Goal: Task Accomplishment & Management: Complete application form

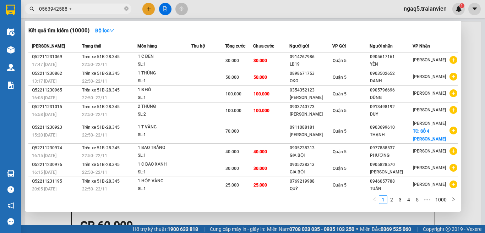
click at [150, 9] on div at bounding box center [242, 116] width 485 height 233
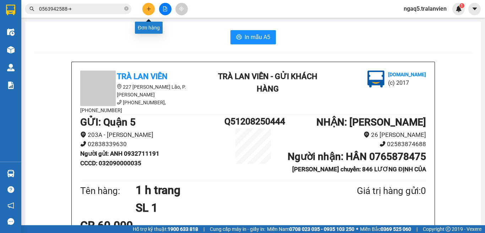
click at [145, 10] on button at bounding box center [148, 9] width 12 height 12
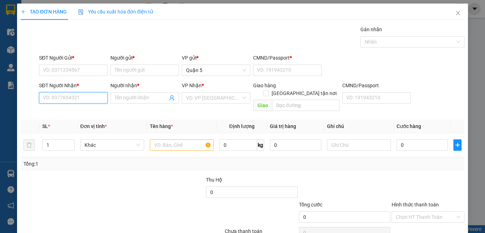
click at [64, 95] on input "SĐT Người Nhận *" at bounding box center [73, 97] width 68 height 11
drag, startPoint x: 47, startPoint y: 101, endPoint x: 470, endPoint y: 112, distance: 423.4
click at [48, 100] on input "SĐT Người Nhận *" at bounding box center [73, 97] width 68 height 11
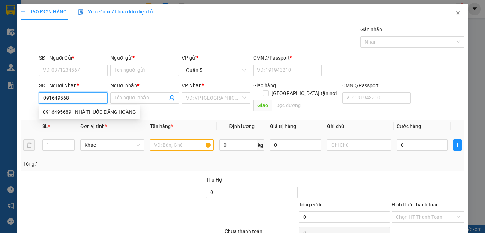
type input "0916495689"
click at [112, 113] on div "0916495689 - NHÀ THUỐC ĐĂNG HOÀNG" at bounding box center [89, 112] width 93 height 8
type input "NHÀ THUỐC ĐĂNG HOÀNG"
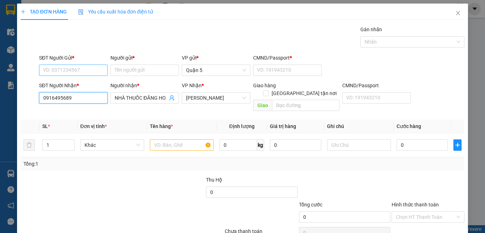
type input "0916495689"
click at [59, 71] on input "SĐT Người Gửi *" at bounding box center [73, 70] width 68 height 11
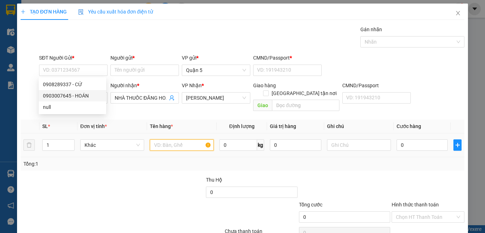
click at [156, 139] on input "text" at bounding box center [182, 144] width 64 height 11
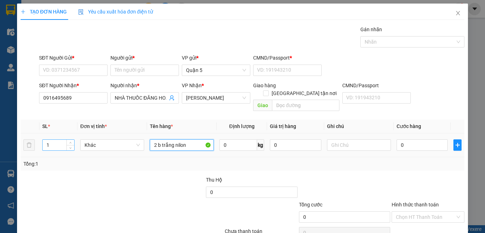
type input "2 b trắng nilon"
click at [53, 142] on input "1" at bounding box center [59, 145] width 32 height 11
type input "2"
click at [189, 139] on input "2 b trắng nilon" at bounding box center [182, 144] width 64 height 11
type input "2"
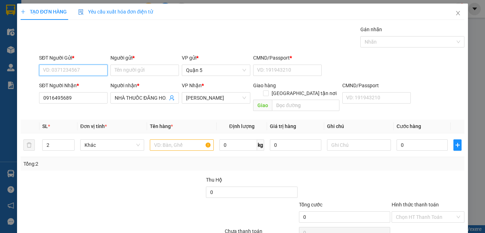
click at [77, 70] on input "SĐT Người Gửi *" at bounding box center [73, 70] width 68 height 11
type input "0382451300"
click at [121, 72] on input "Người gửi *" at bounding box center [144, 70] width 68 height 11
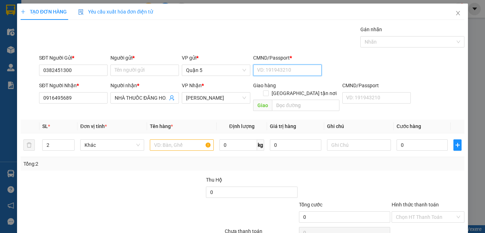
click at [253, 72] on input "CMND/Passport *" at bounding box center [287, 70] width 68 height 11
type input "1"
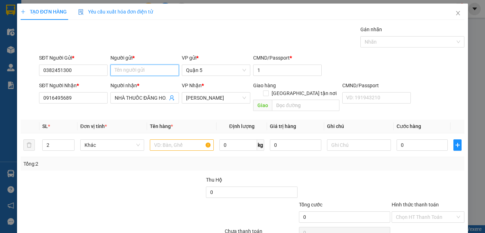
click at [145, 72] on input "Người gửi *" at bounding box center [144, 70] width 68 height 11
type input "TIẾN"
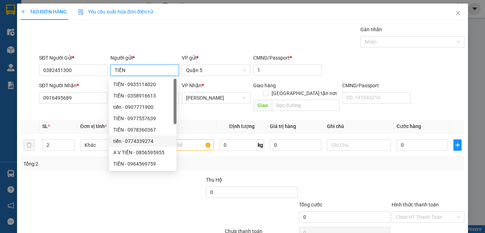
click at [154, 138] on div "tiến - 0774339274" at bounding box center [142, 141] width 59 height 8
type input "0774339274"
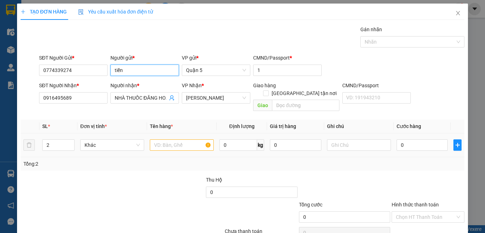
type input "tiến"
click at [154, 139] on input "text" at bounding box center [182, 144] width 64 height 11
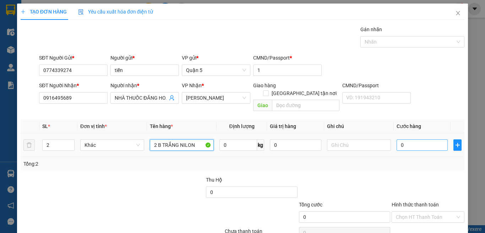
type input "2 B TRẮNG NILON"
click at [426, 139] on input "0" at bounding box center [421, 144] width 51 height 11
type input "1"
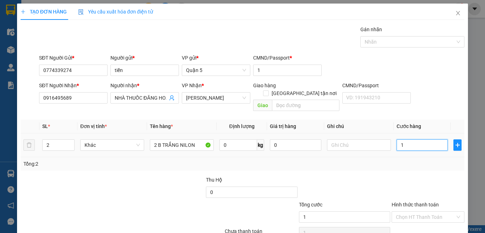
type input "12"
type input "120"
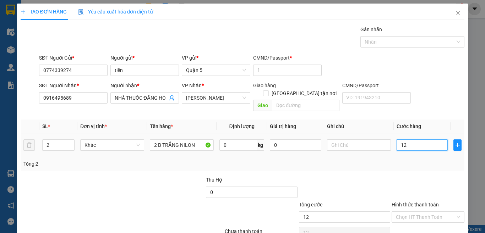
type input "120"
type input "12"
type input "1"
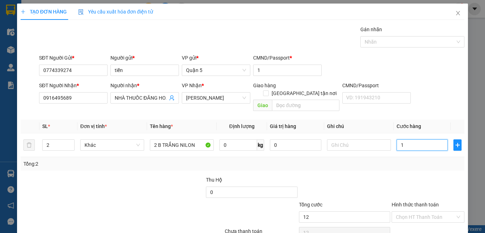
type input "1"
type input "10"
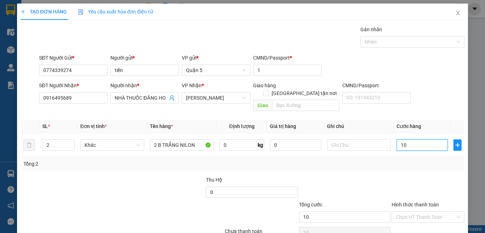
type input "100"
type input "10"
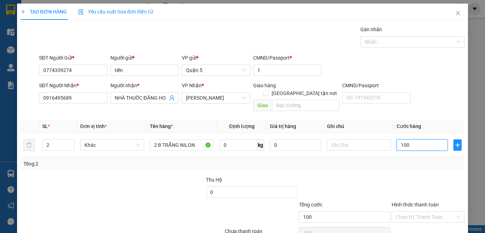
type input "10"
type input "1"
type input "0"
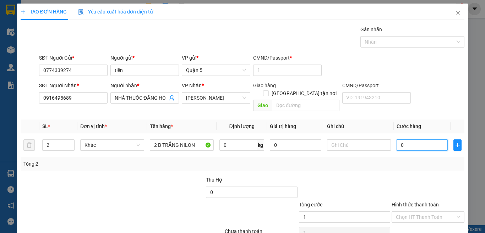
type input "0"
type input "01"
type input "1"
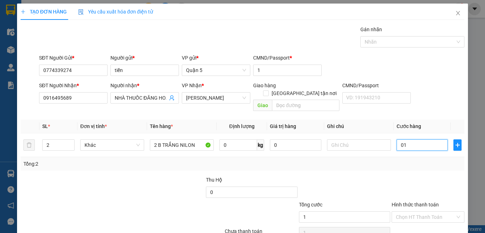
type input "011"
type input "11"
type input "0.110"
type input "110"
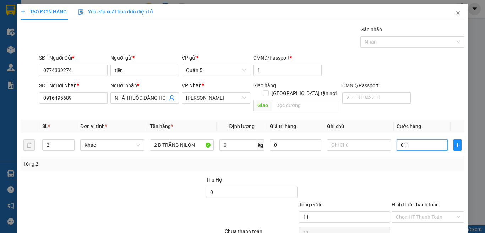
type input "110"
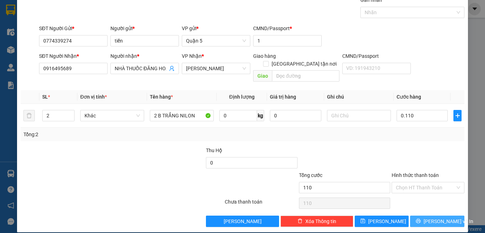
type input "110.000"
click at [431, 216] on button "[PERSON_NAME] và In" at bounding box center [437, 221] width 54 height 11
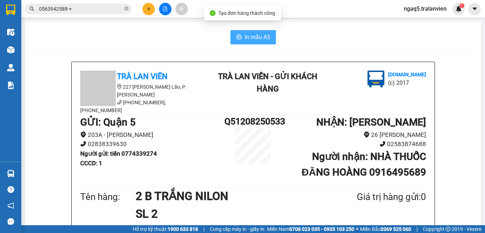
drag, startPoint x: 255, startPoint y: 39, endPoint x: 254, endPoint y: 49, distance: 9.6
click at [255, 39] on span "In mẫu A5" at bounding box center [257, 37] width 26 height 9
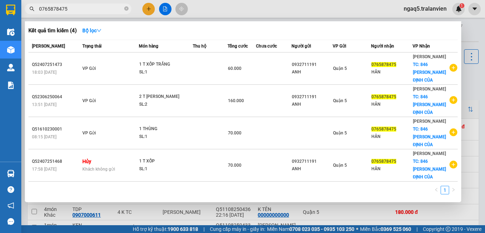
drag, startPoint x: 0, startPoint y: 0, endPoint x: 147, endPoint y: 11, distance: 147.3
click at [147, 11] on div at bounding box center [242, 116] width 485 height 233
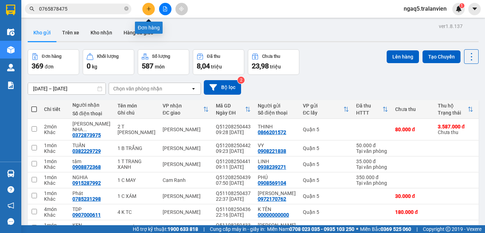
click at [147, 14] on button at bounding box center [148, 9] width 12 height 12
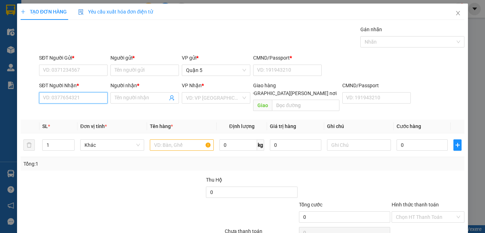
click at [92, 99] on input "SĐT Người Nhận *" at bounding box center [73, 97] width 68 height 11
click at [82, 108] on div "0976647573 - ngà" at bounding box center [72, 112] width 59 height 8
type input "0976647573"
type input "ngà"
type input "0976647573"
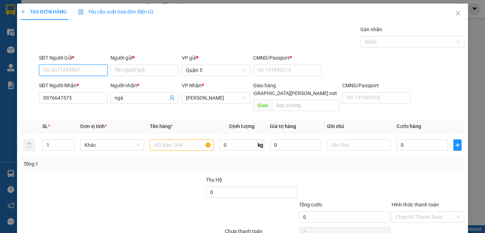
click at [79, 72] on input "SĐT Người Gửi *" at bounding box center [73, 70] width 68 height 11
drag, startPoint x: 82, startPoint y: 80, endPoint x: 108, endPoint y: 103, distance: 34.9
click at [82, 80] on div "0962862398 - THÂN" at bounding box center [72, 84] width 67 height 11
type input "0962862398"
type input "THÂN"
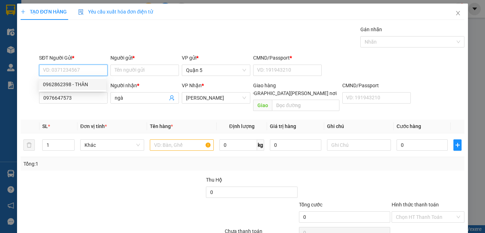
type input "1"
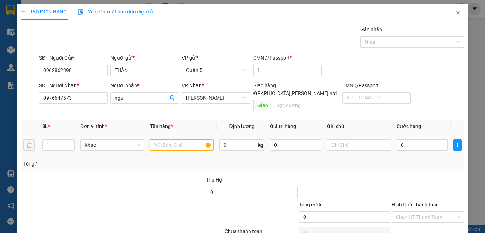
click at [168, 139] on input "text" at bounding box center [182, 144] width 64 height 11
type input "1T NILOMH"
click at [416, 139] on input "0" at bounding box center [421, 144] width 51 height 11
type input "5"
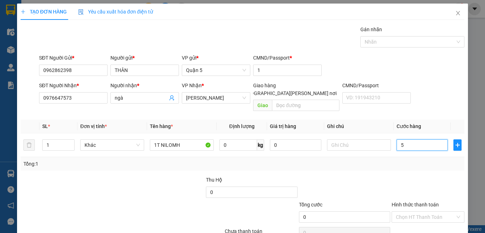
type input "5"
type input "50"
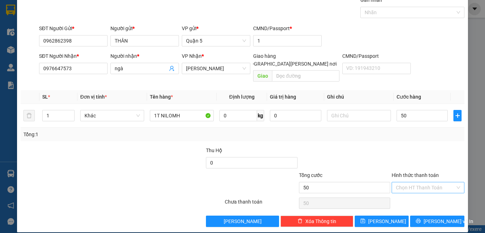
click at [417, 182] on input "Hình thức thanh toán" at bounding box center [425, 187] width 59 height 11
type input "50.000"
click at [417, 192] on div "Tại văn phòng" at bounding box center [422, 194] width 63 height 8
type input "0"
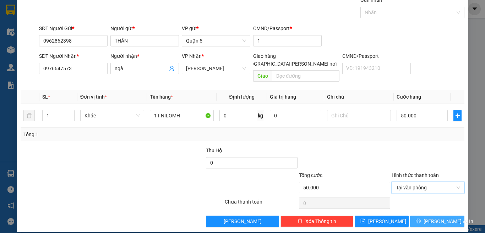
drag, startPoint x: 433, startPoint y: 211, endPoint x: 319, endPoint y: 122, distance: 144.7
click at [432, 217] on span "[PERSON_NAME] và In" at bounding box center [448, 221] width 50 height 8
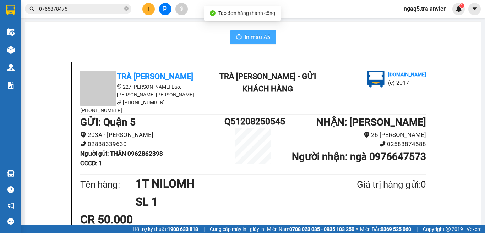
drag, startPoint x: 256, startPoint y: 39, endPoint x: 325, endPoint y: 127, distance: 112.2
click at [259, 40] on span "In mẫu A5" at bounding box center [257, 37] width 26 height 9
